Goal: Find specific page/section: Find specific page/section

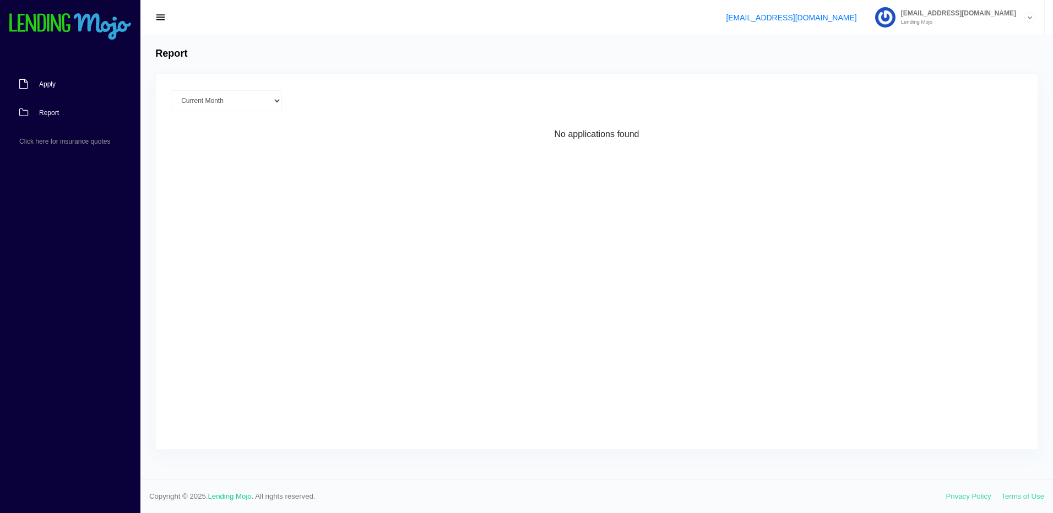
click at [54, 82] on span "Apply" at bounding box center [47, 84] width 17 height 7
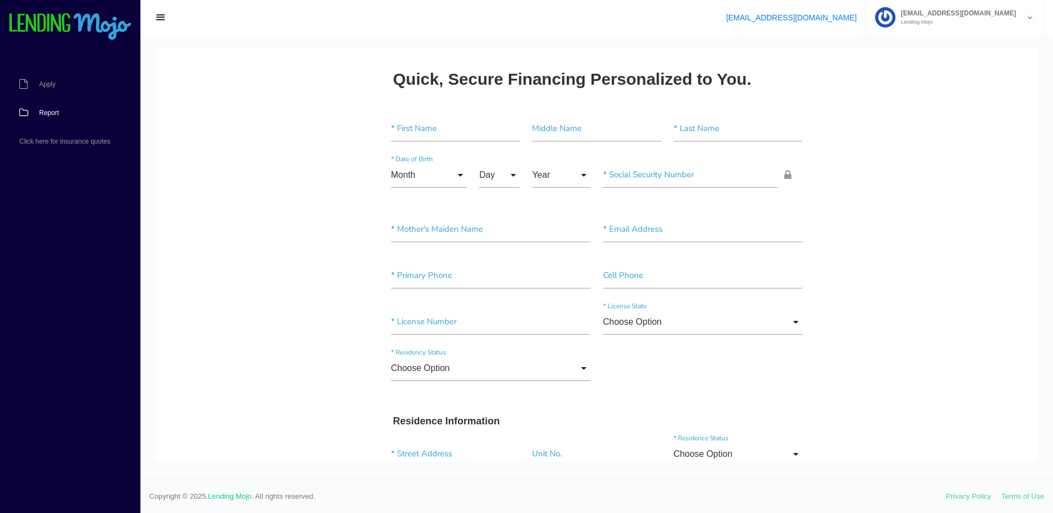
drag, startPoint x: 0, startPoint y: 0, endPoint x: 58, endPoint y: 113, distance: 127.6
click at [58, 113] on span "Report" at bounding box center [49, 113] width 20 height 7
